Goal: Task Accomplishment & Management: Manage account settings

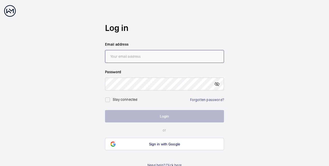
click at [161, 57] on input "email" at bounding box center [164, 56] width 119 height 13
type input "[PERSON_NAME][EMAIL_ADDRESS][PERSON_NAME][DOMAIN_NAME]"
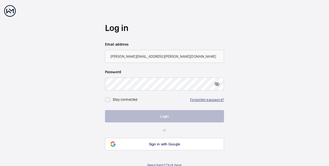
click at [199, 99] on link "Forgotten password?" at bounding box center [207, 100] width 34 height 4
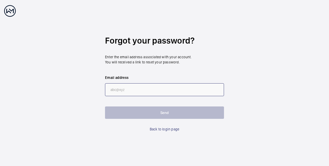
click at [153, 84] on input "email" at bounding box center [164, 89] width 119 height 13
type input "[PERSON_NAME][EMAIL_ADDRESS][PERSON_NAME][DOMAIN_NAME]"
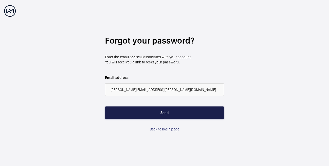
click at [150, 110] on button "Send" at bounding box center [164, 113] width 119 height 12
